Goal: Transaction & Acquisition: Purchase product/service

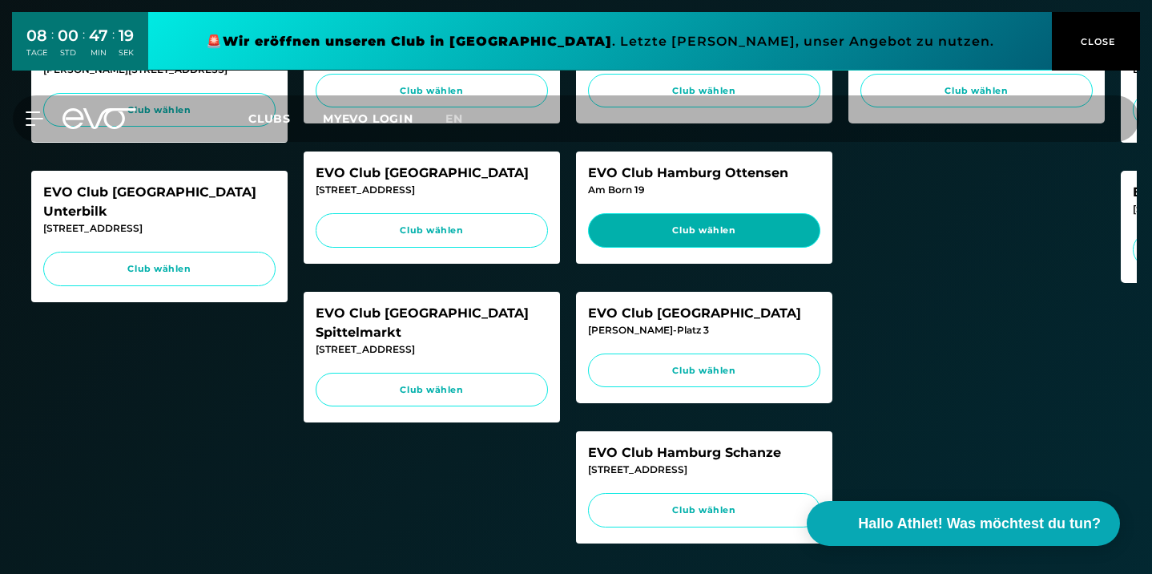
scroll to position [704, 0]
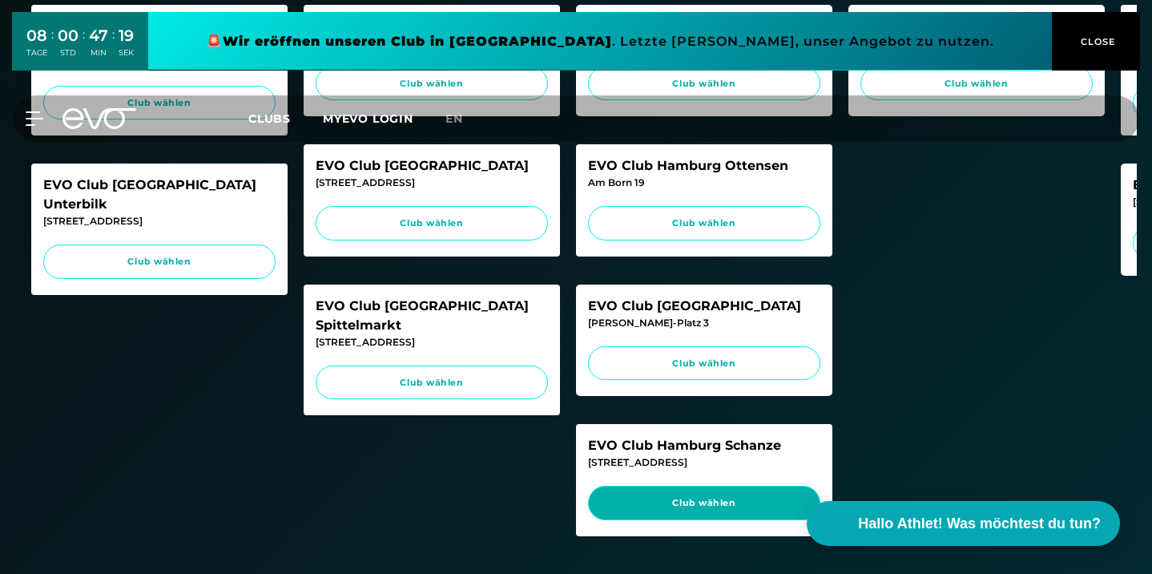
click at [691, 510] on span "Club wählen" at bounding box center [704, 503] width 202 height 14
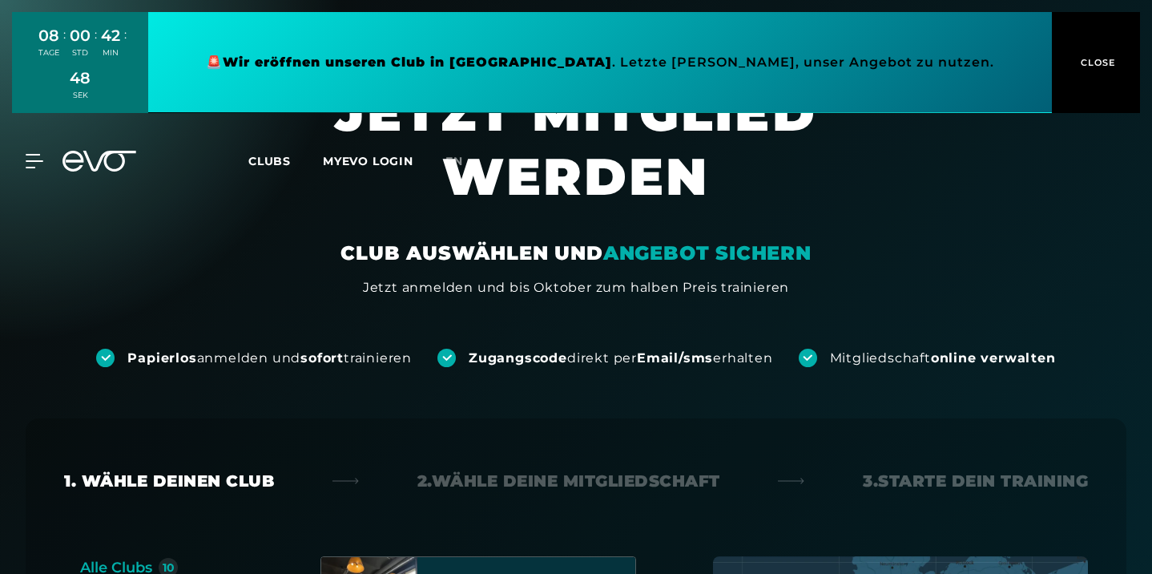
click at [1103, 58] on span "CLOSE" at bounding box center [1096, 62] width 39 height 14
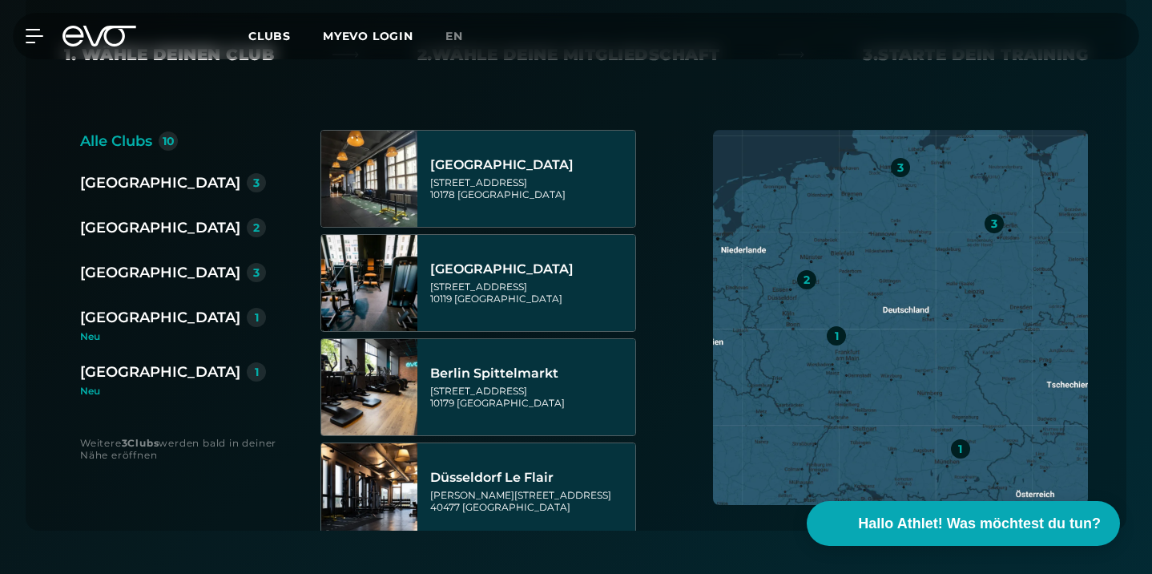
scroll to position [448, 0]
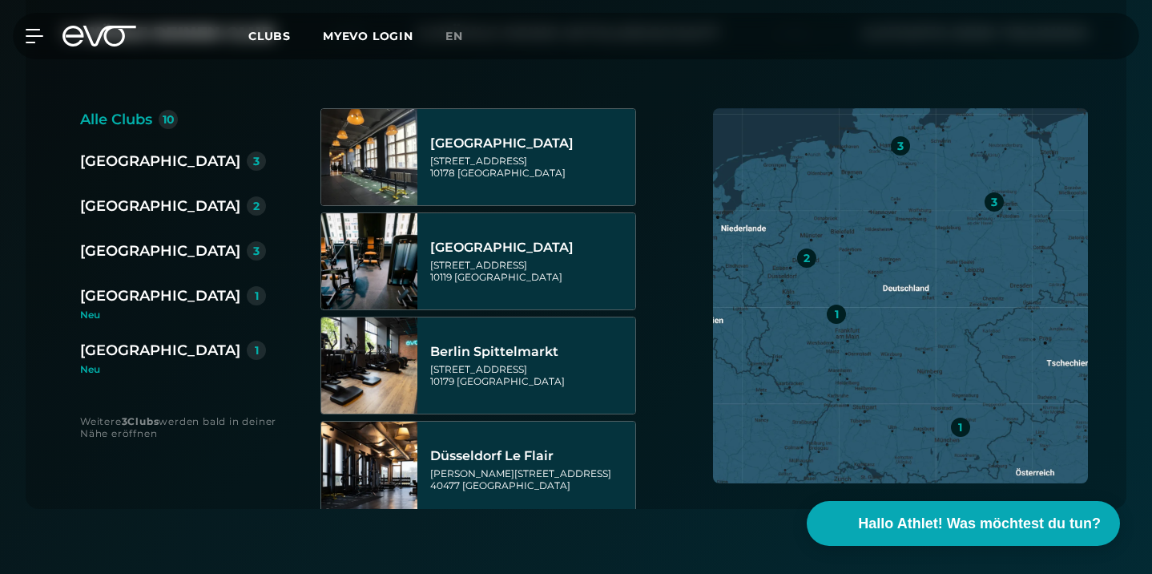
click at [107, 254] on div "[GEOGRAPHIC_DATA]" at bounding box center [160, 251] width 160 height 22
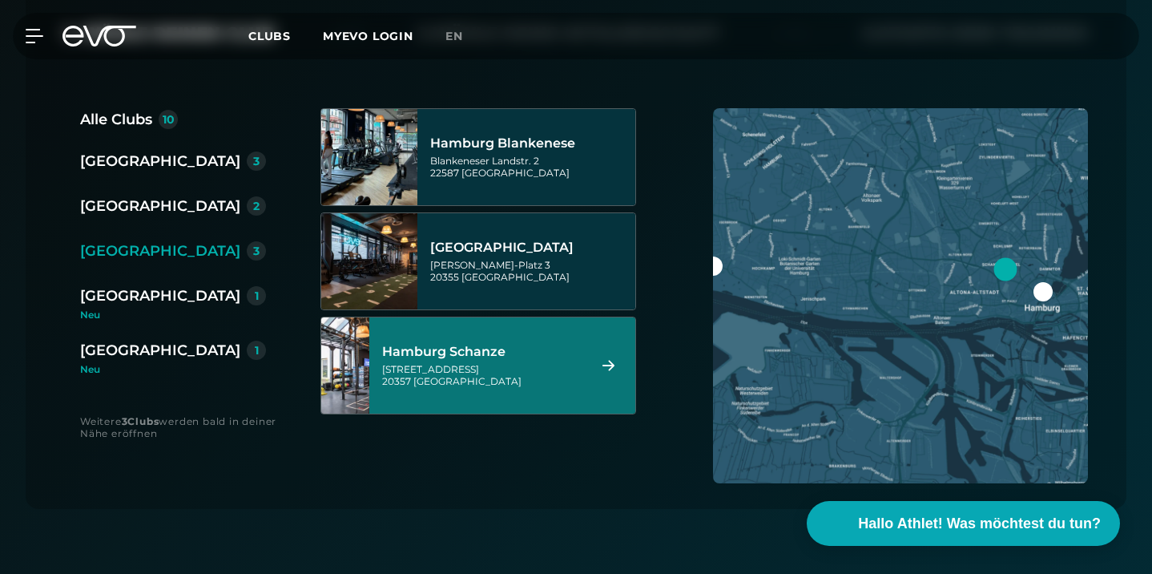
click at [490, 360] on div "Hamburg Schanze Kampstraße 15 20357 Hamburg" at bounding box center [482, 365] width 200 height 71
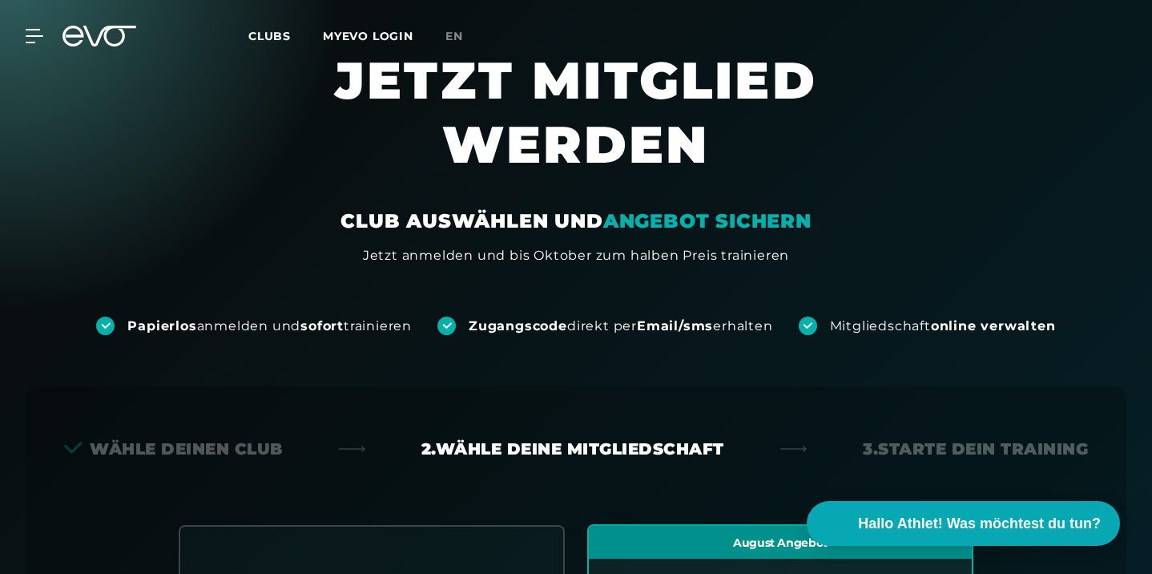
scroll to position [33, 0]
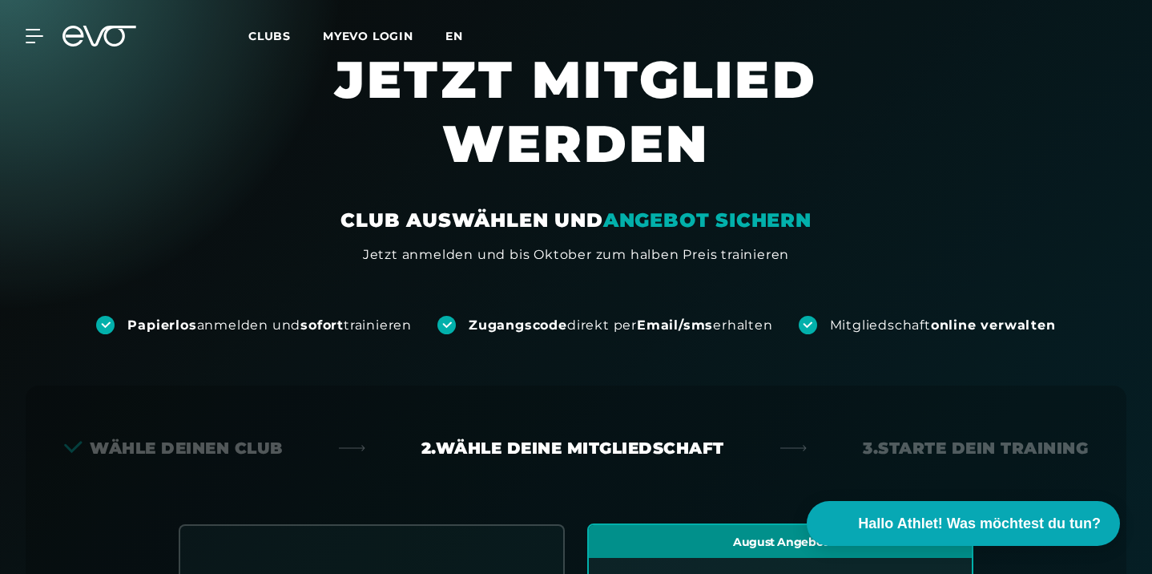
click at [452, 38] on span "en" at bounding box center [454, 36] width 18 height 14
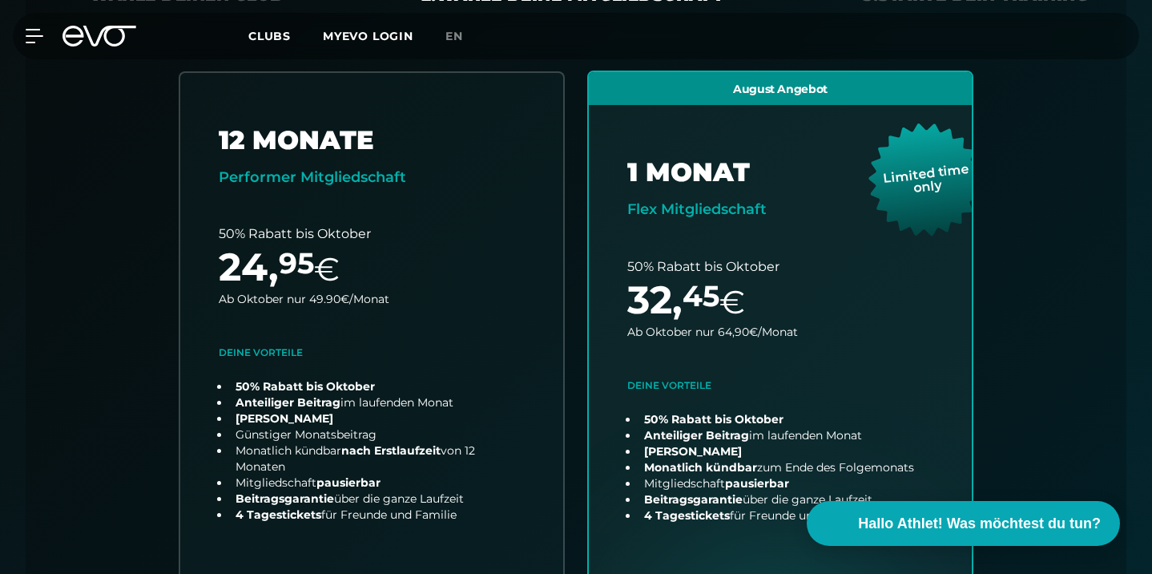
scroll to position [491, 0]
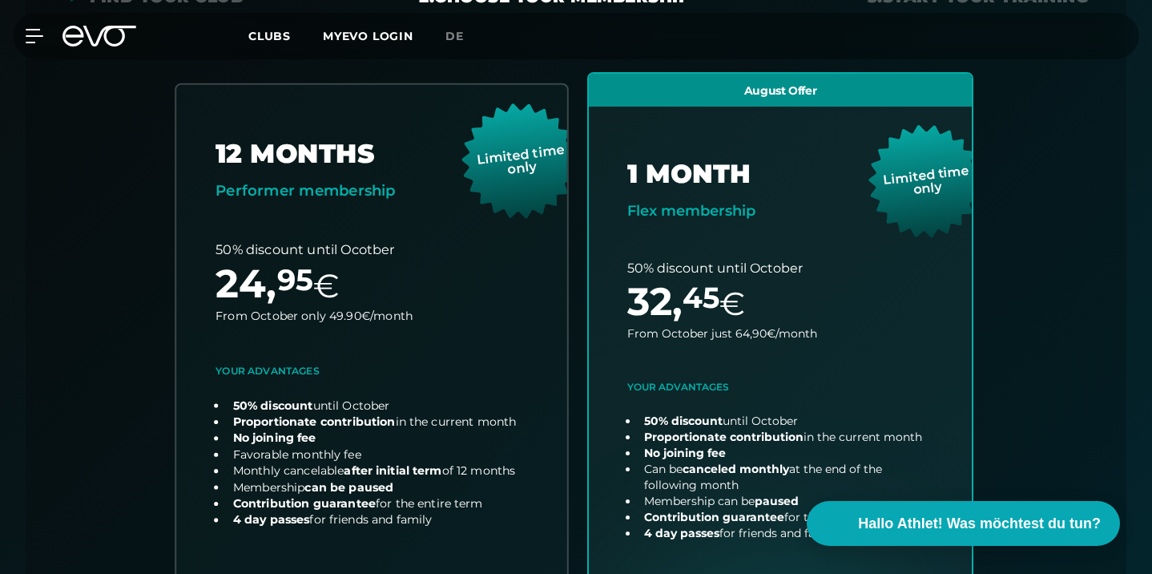
scroll to position [420, 0]
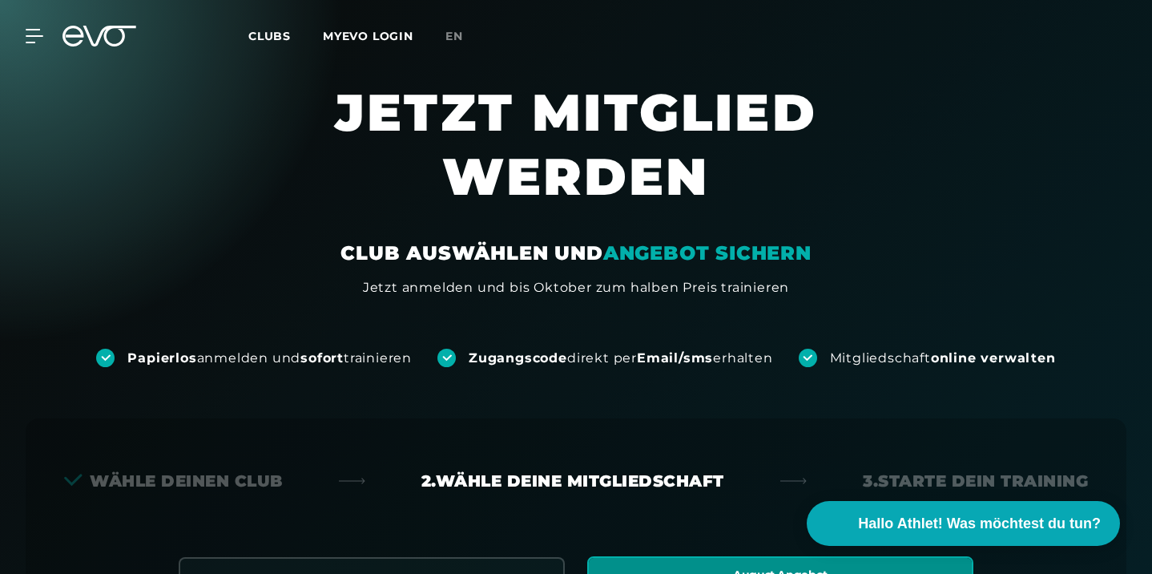
click at [264, 34] on span "Clubs" at bounding box center [269, 36] width 42 height 14
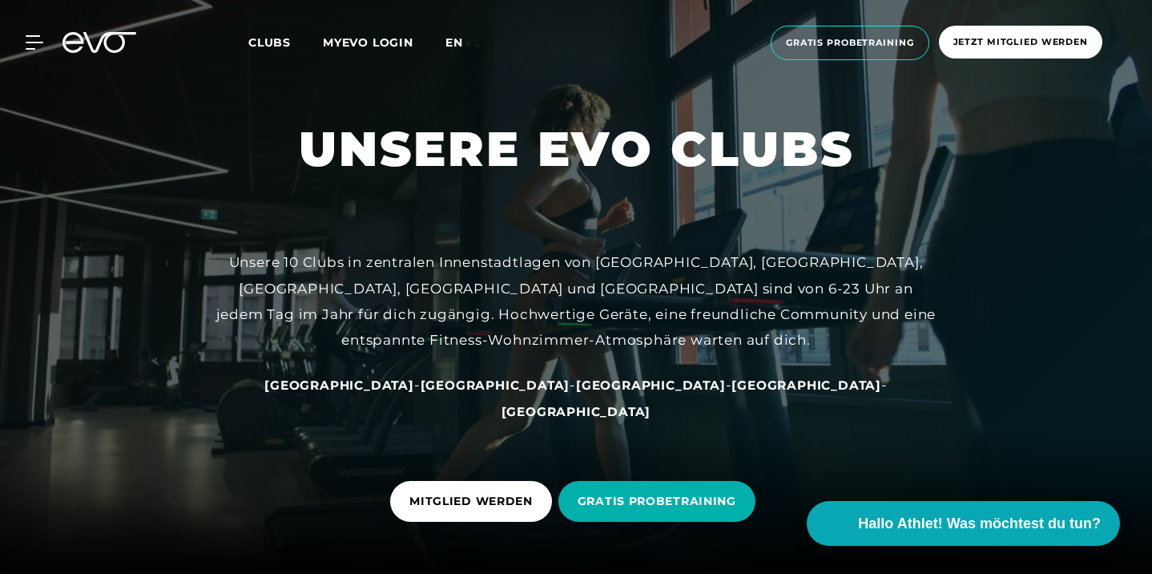
click at [453, 42] on span "en" at bounding box center [454, 42] width 18 height 14
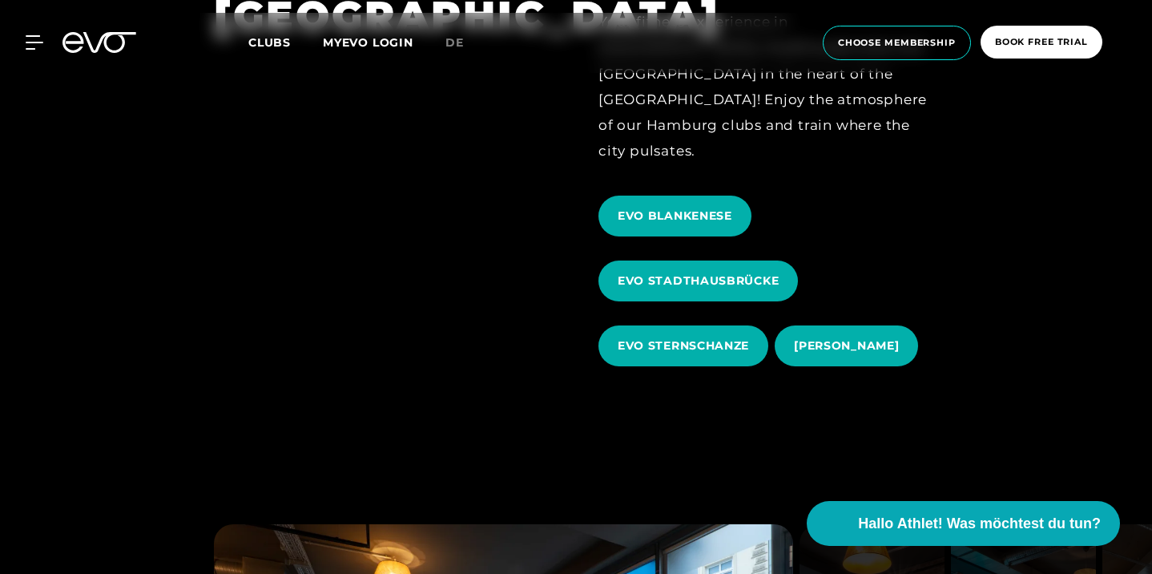
scroll to position [650, 0]
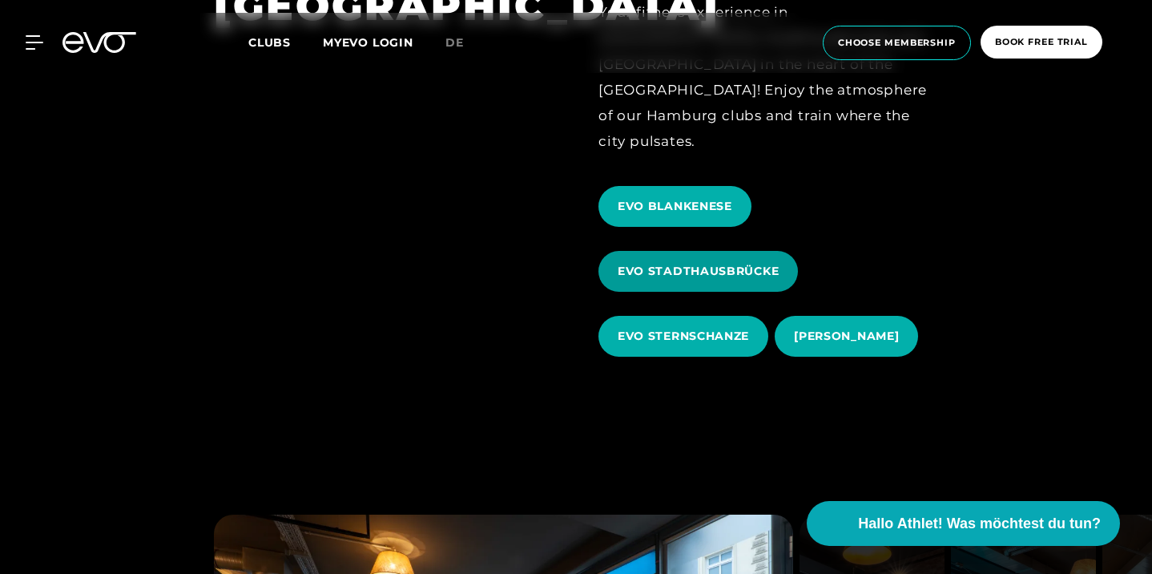
click at [695, 263] on span "EVO STADTHAUSBRÜCKE" at bounding box center [698, 271] width 161 height 17
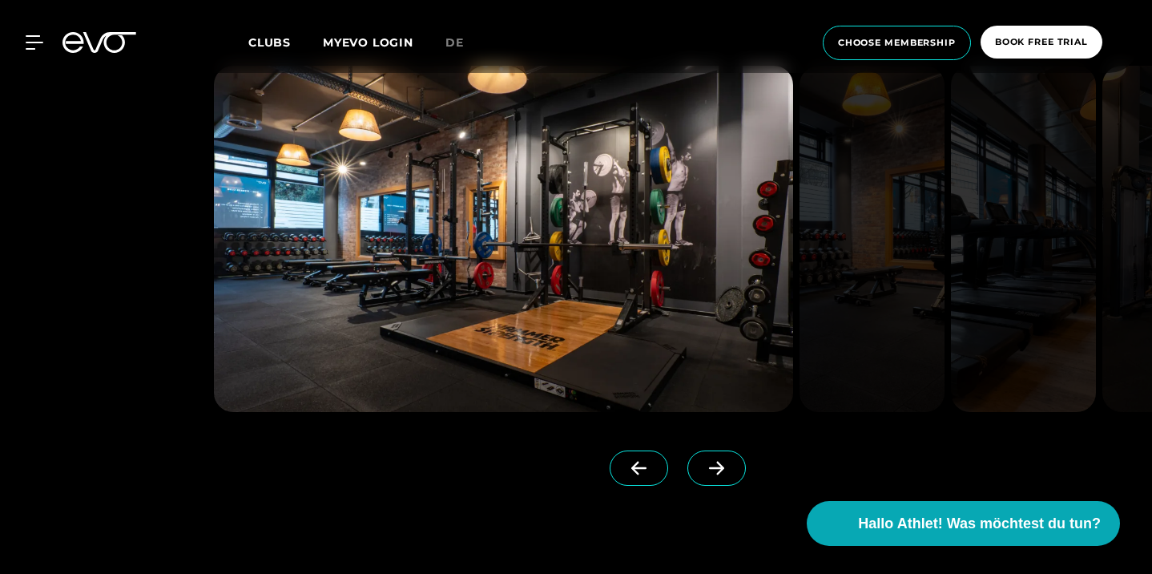
scroll to position [1280, 0]
click at [708, 465] on icon at bounding box center [717, 468] width 28 height 14
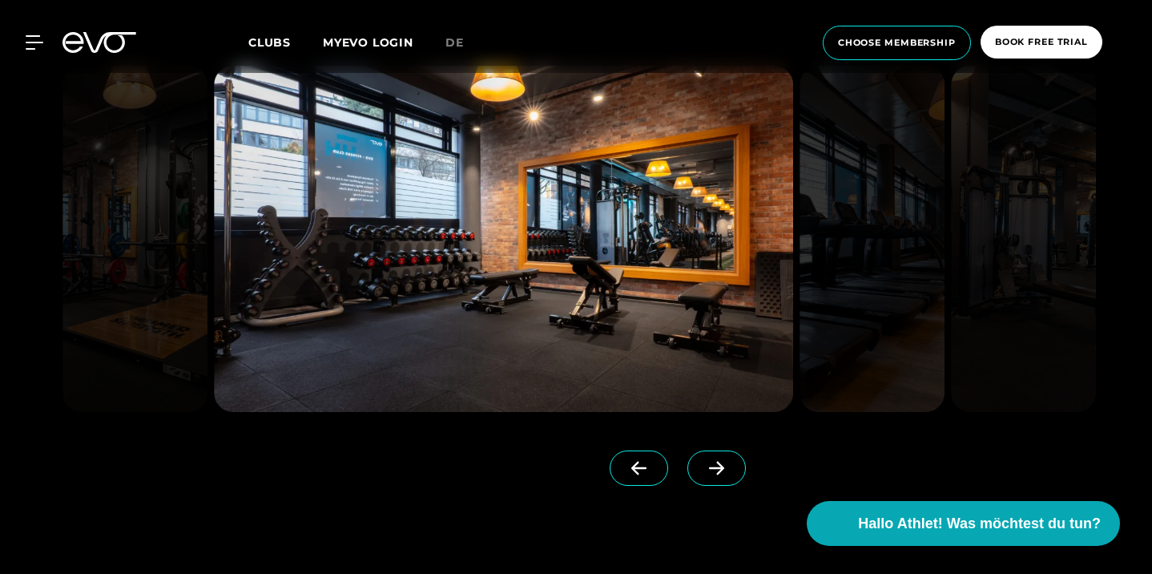
click at [708, 465] on icon at bounding box center [717, 468] width 28 height 14
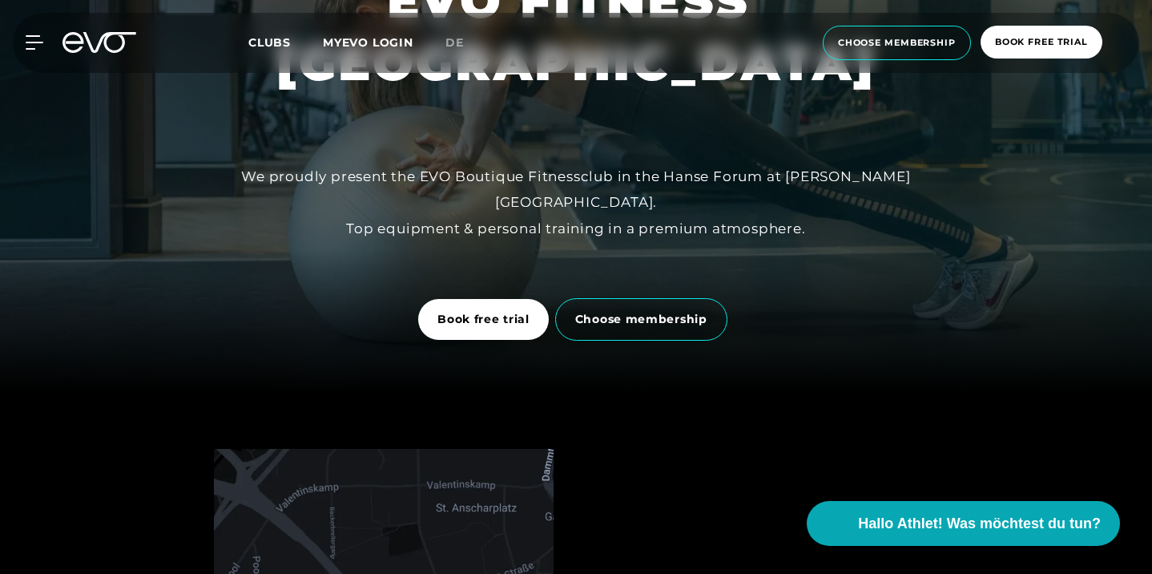
scroll to position [54, 0]
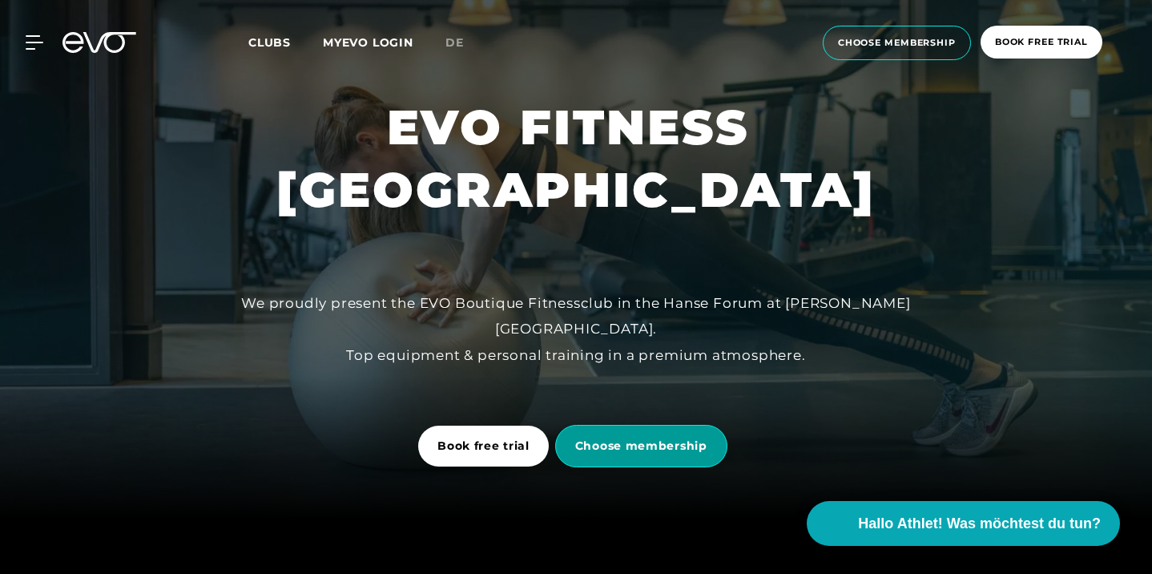
click at [639, 446] on span "Choose membership" at bounding box center [641, 445] width 132 height 17
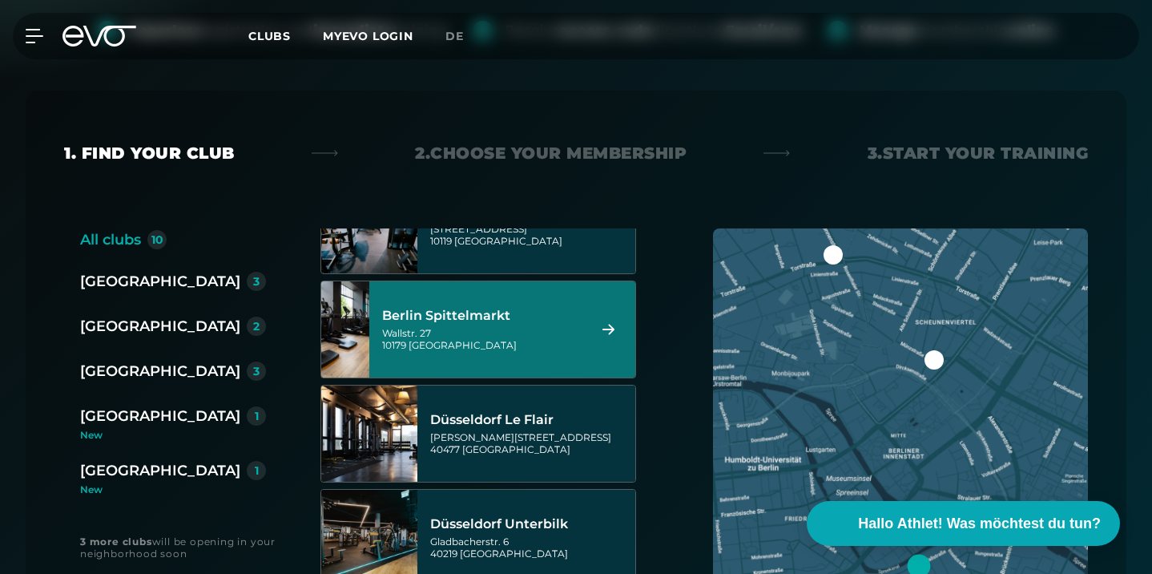
scroll to position [158, 0]
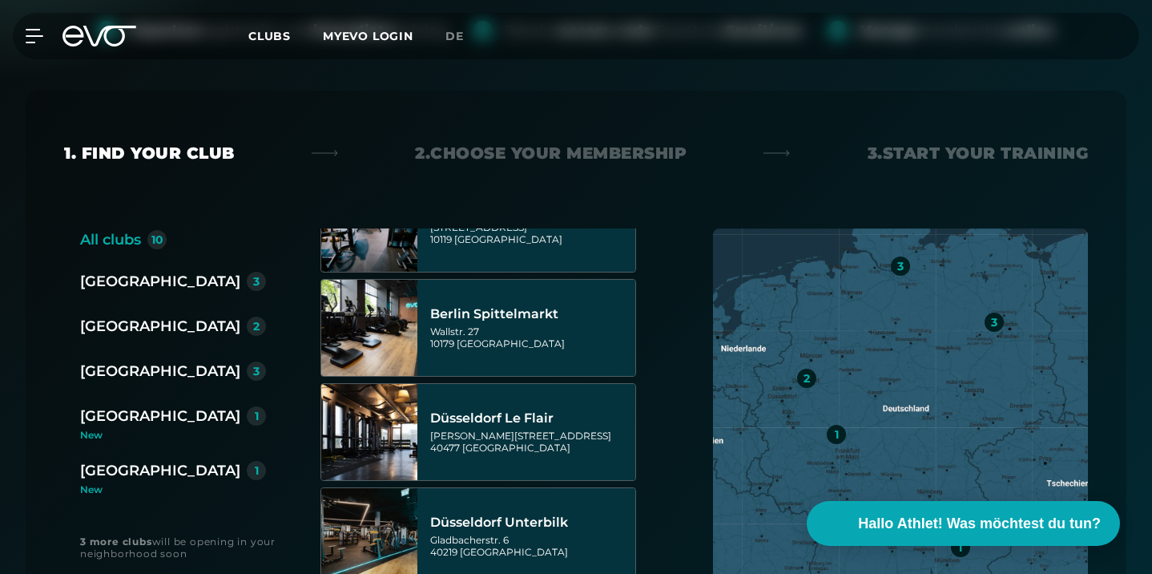
click at [120, 377] on div "[GEOGRAPHIC_DATA]" at bounding box center [160, 371] width 160 height 22
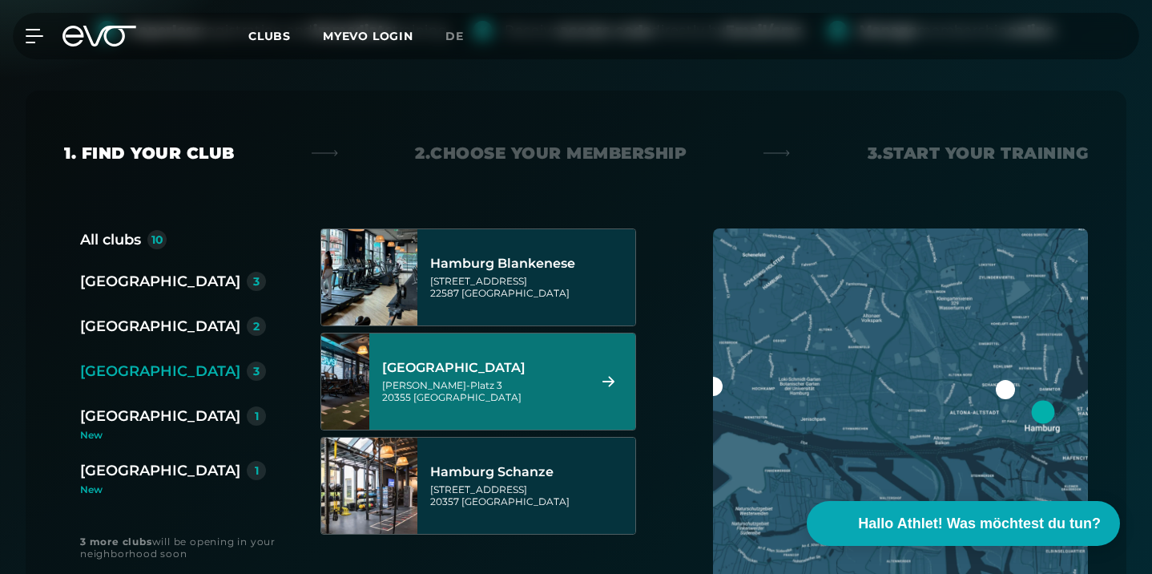
click at [455, 389] on div "Axel-Springer-Platz 3 20355 Hamburg" at bounding box center [482, 391] width 200 height 24
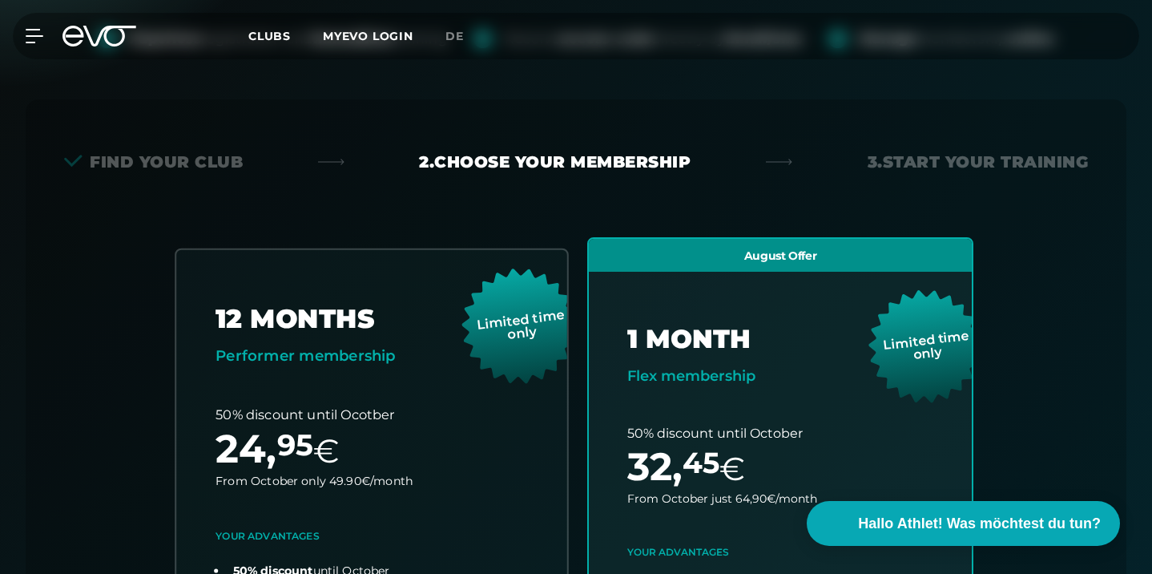
scroll to position [27, 0]
